Goal: Find specific page/section: Find specific page/section

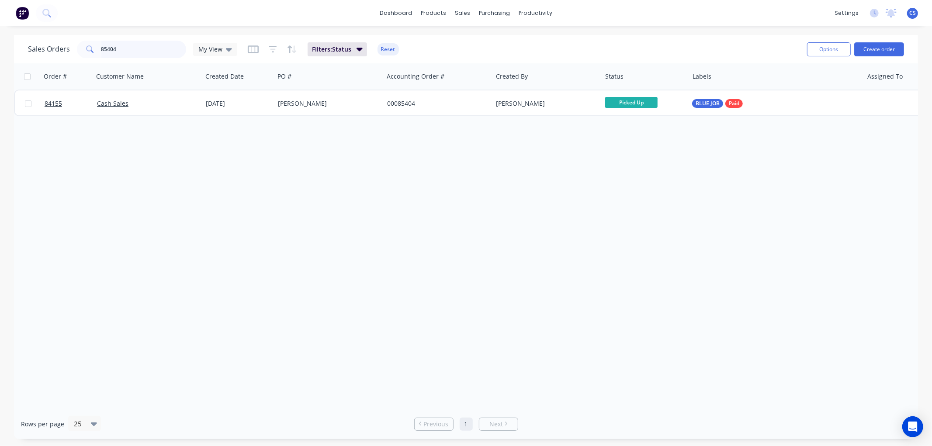
click at [137, 47] on input "85404" at bounding box center [143, 49] width 85 height 17
type input "c"
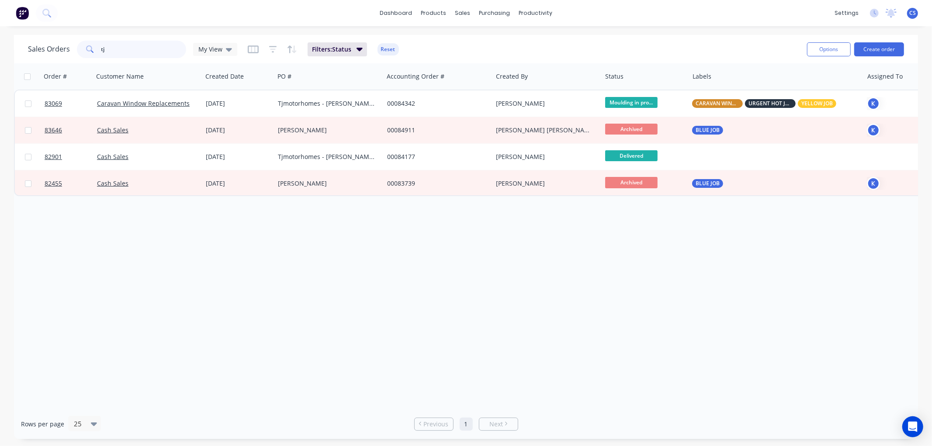
type input "t"
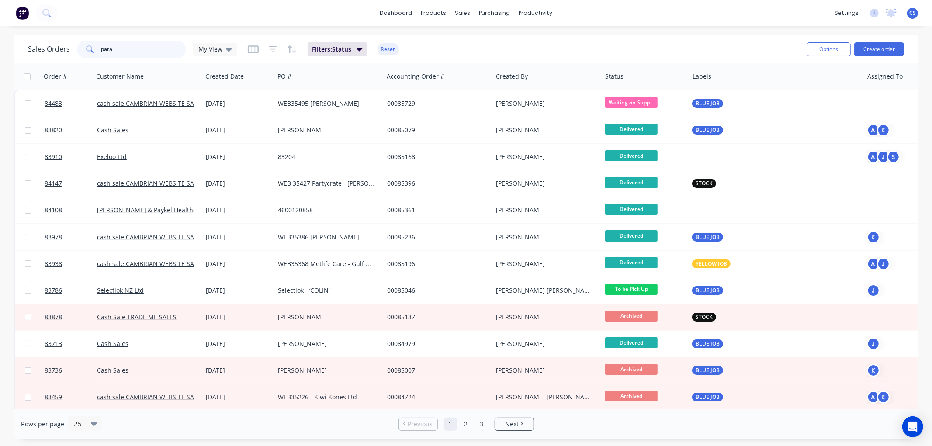
click at [137, 47] on input "para" at bounding box center [143, 49] width 85 height 17
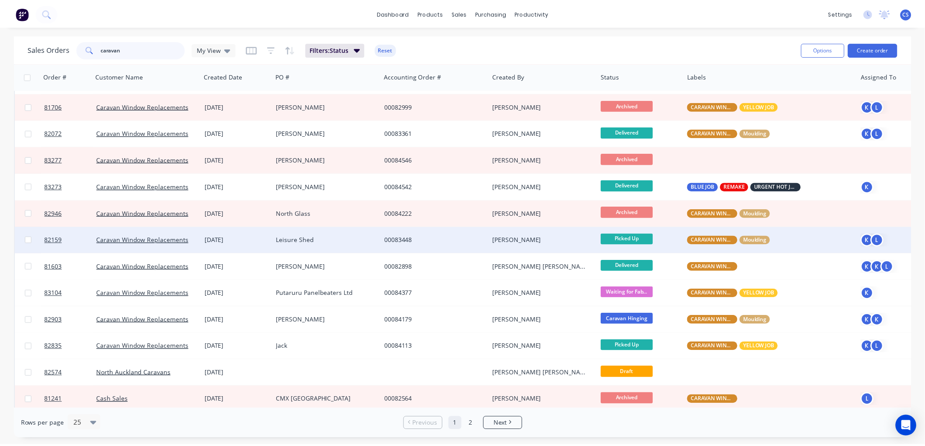
scroll to position [291, 0]
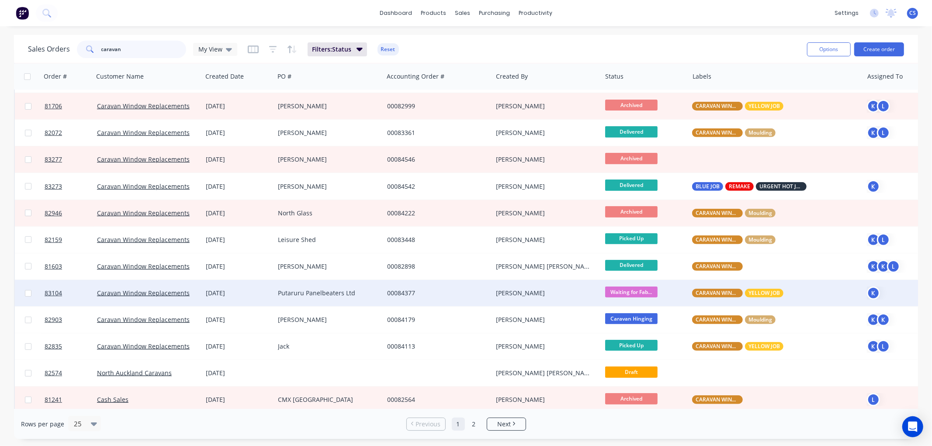
type input "caravan"
click at [314, 294] on div "Putaruru Panelbeaters Ltd" at bounding box center [326, 293] width 97 height 9
